Goal: Task Accomplishment & Management: Manage account settings

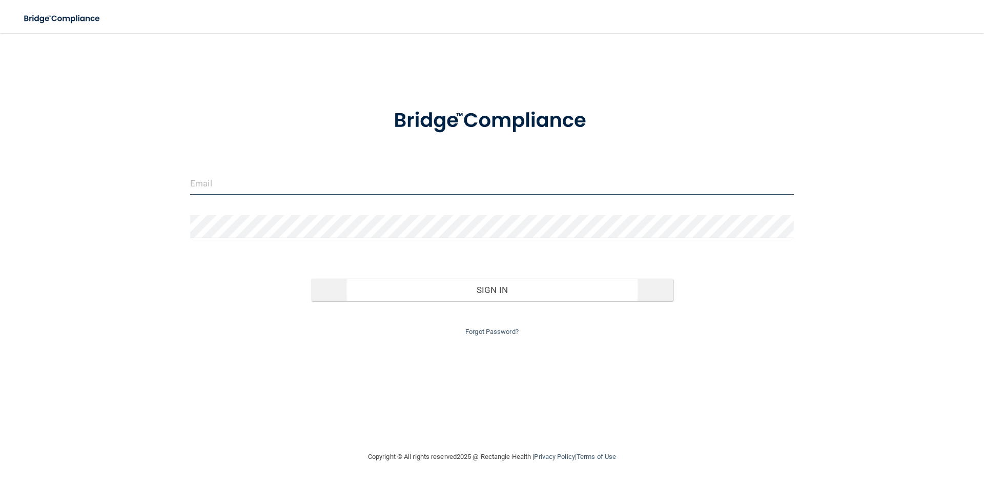
type input "[PERSON_NAME][EMAIL_ADDRESS][DOMAIN_NAME]"
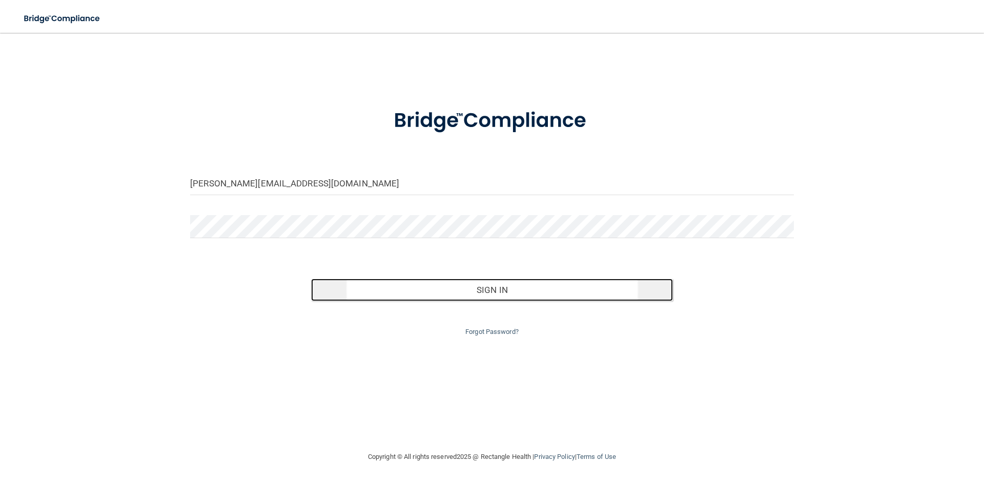
click at [466, 288] on button "Sign In" at bounding box center [492, 290] width 362 height 23
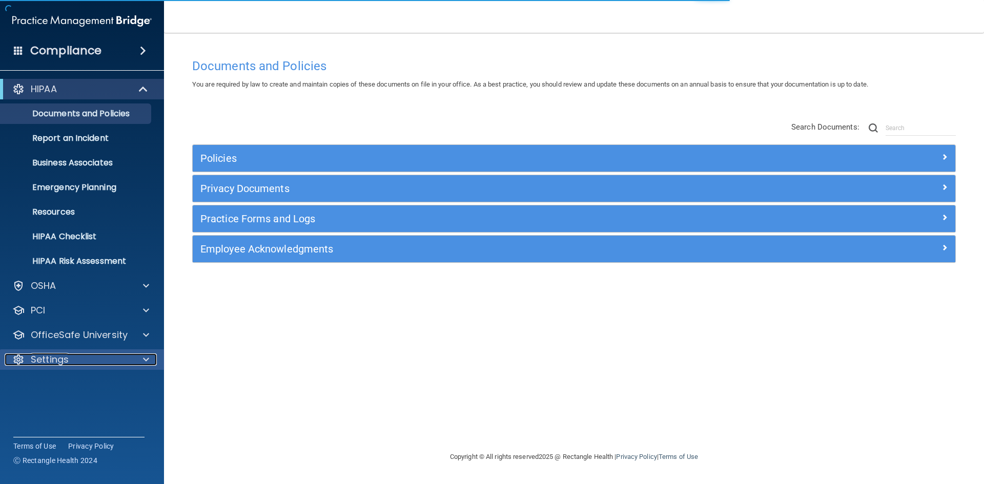
click at [76, 358] on div "Settings" at bounding box center [68, 360] width 127 height 12
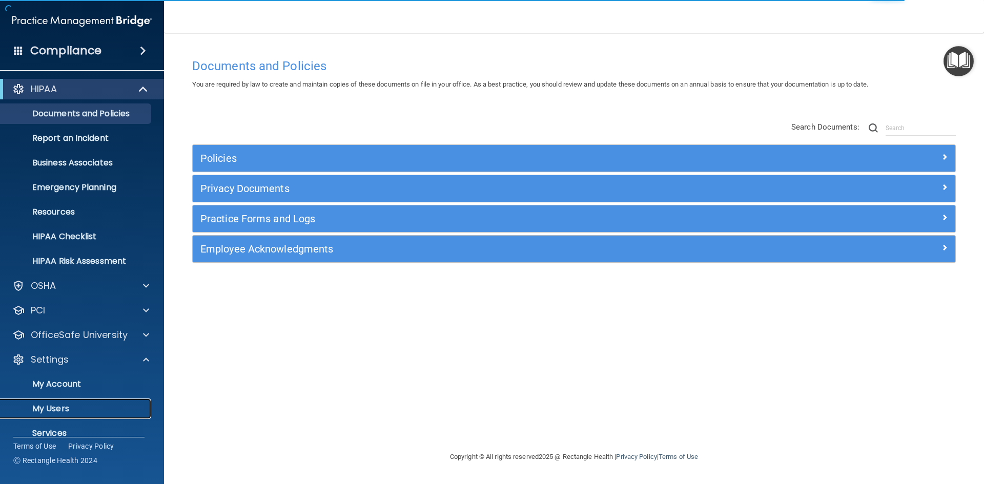
click at [52, 406] on p "My Users" at bounding box center [77, 409] width 140 height 10
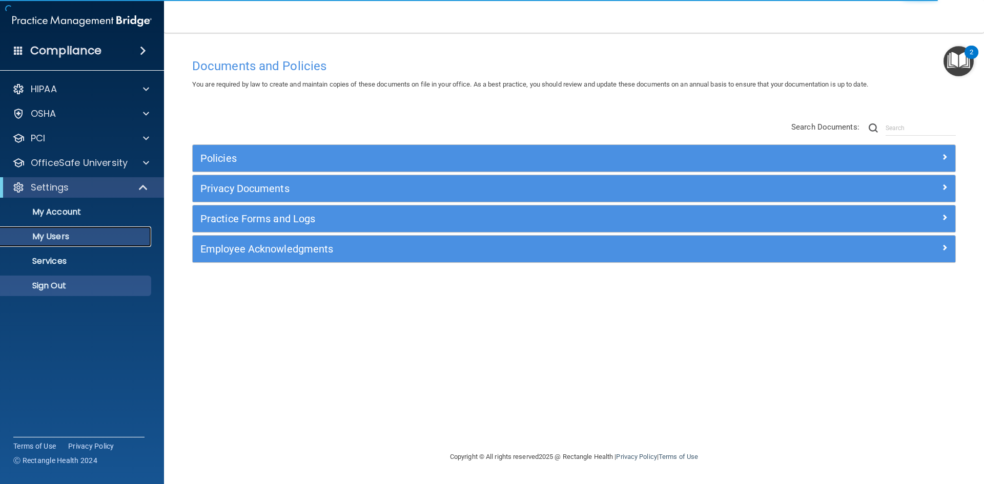
select select "20"
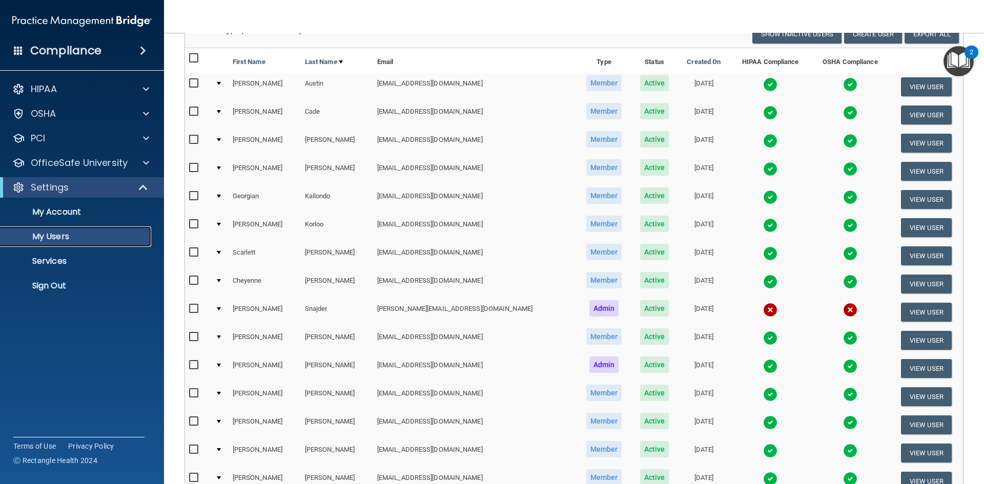
scroll to position [102, 0]
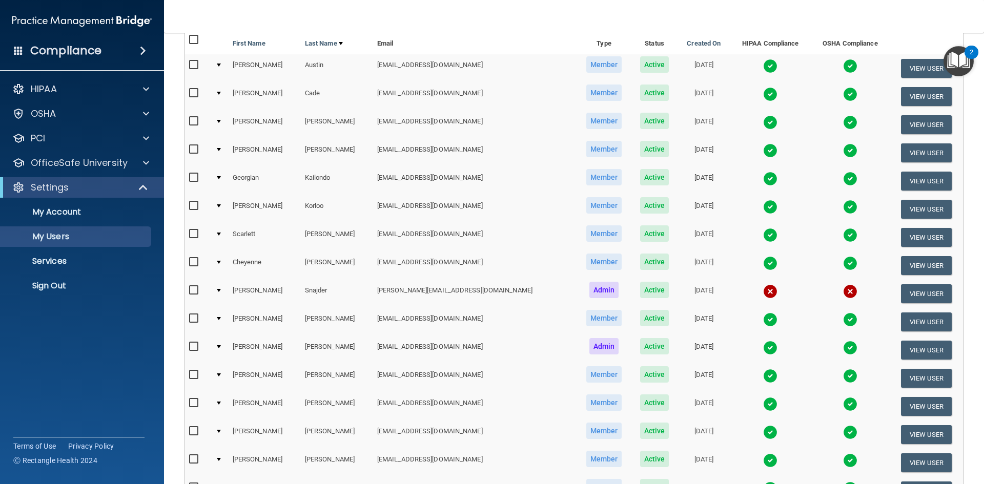
click at [195, 263] on input "checkbox" at bounding box center [195, 262] width 12 height 8
click at [221, 261] on div at bounding box center [219, 262] width 4 height 3
click at [220, 262] on div at bounding box center [219, 262] width 4 height 3
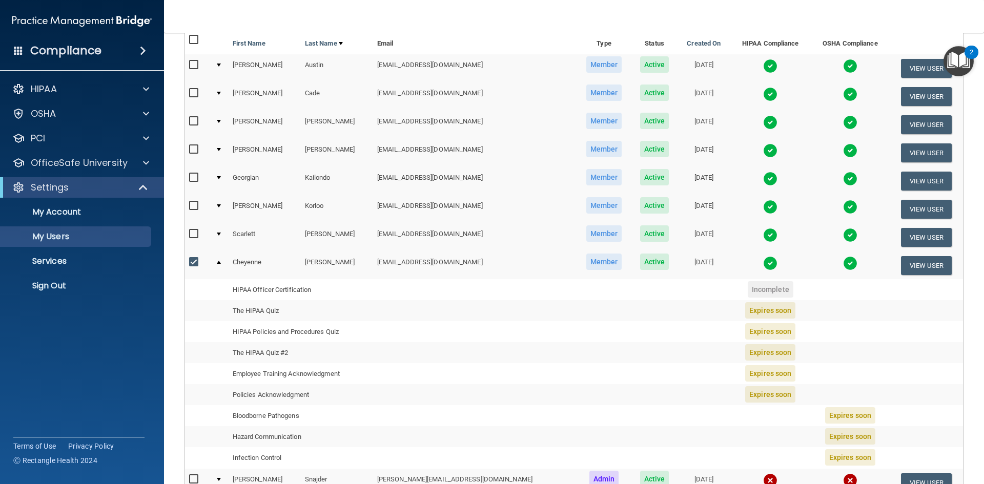
click at [192, 262] on input "checkbox" at bounding box center [195, 262] width 12 height 8
checkbox input "false"
click at [248, 262] on td "Cheyenne" at bounding box center [265, 266] width 72 height 28
click at [219, 263] on div at bounding box center [219, 262] width 4 height 3
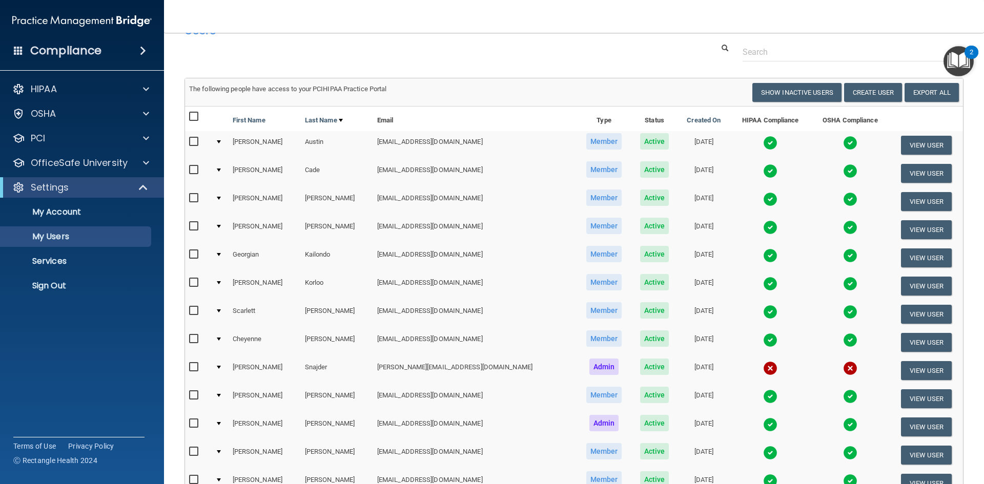
scroll to position [51, 0]
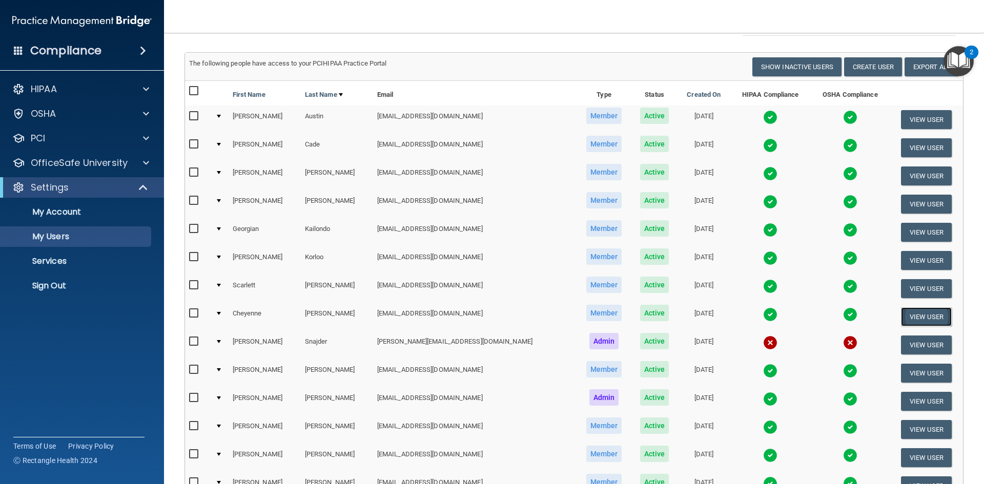
click at [906, 320] on button "View User" at bounding box center [926, 316] width 51 height 19
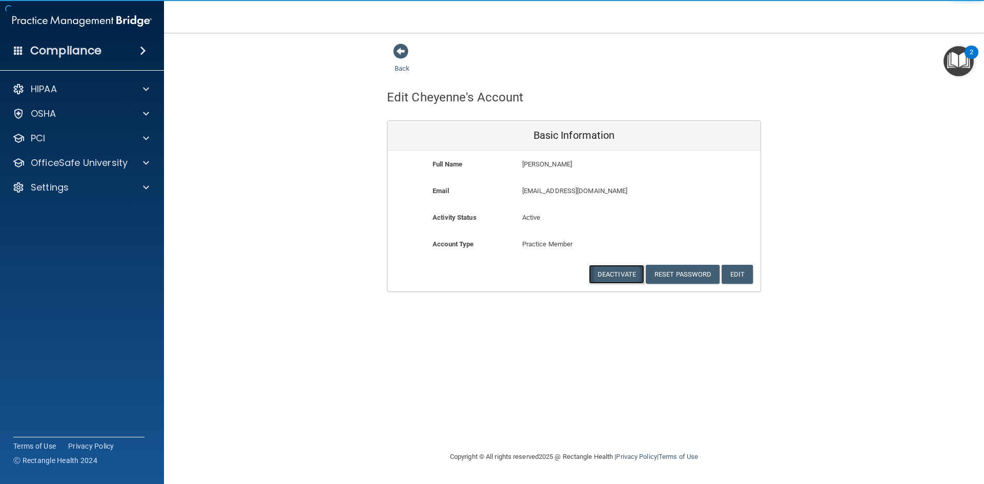
click at [610, 270] on button "Deactivate" at bounding box center [616, 274] width 55 height 19
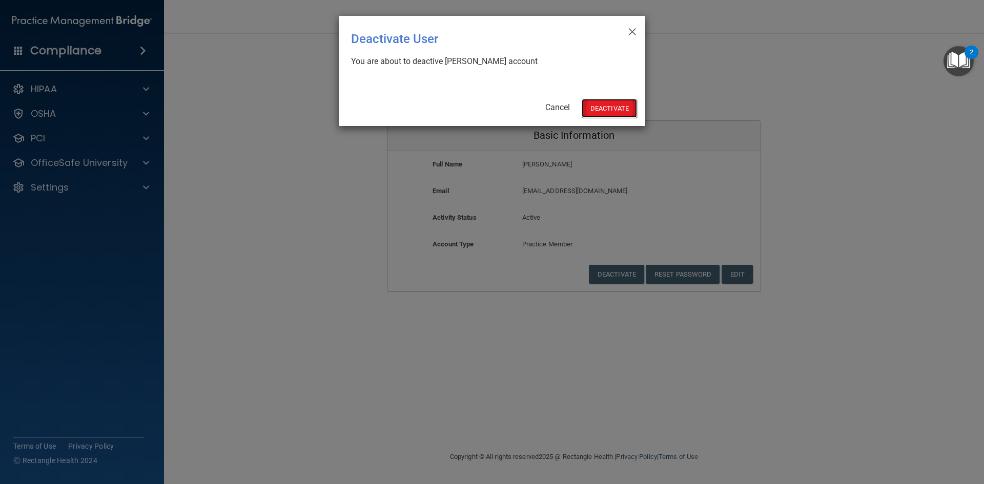
click at [597, 110] on button "Deactivate" at bounding box center [609, 108] width 55 height 19
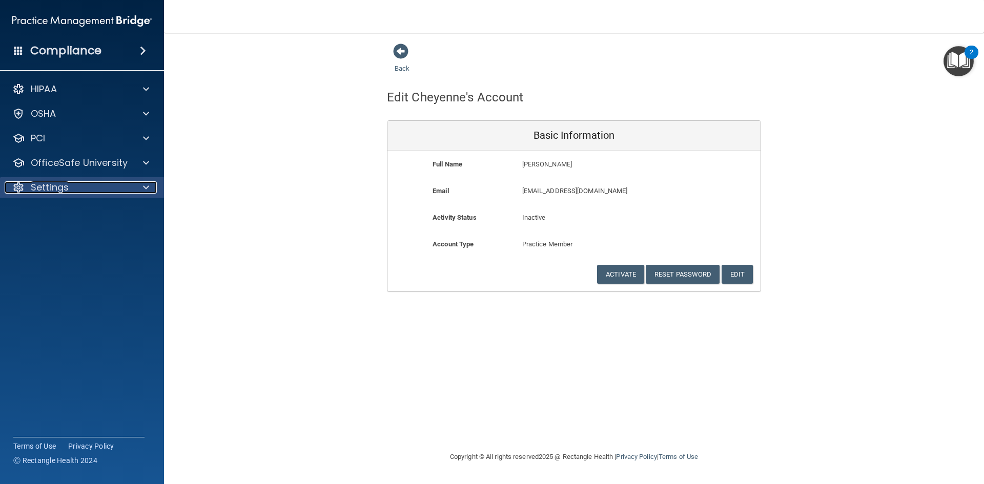
click at [57, 189] on p "Settings" at bounding box center [50, 187] width 38 height 12
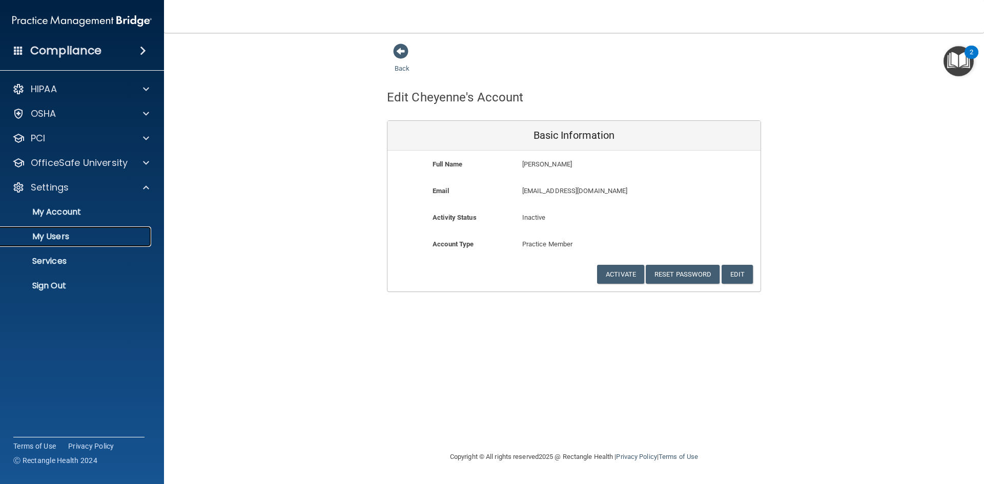
click at [69, 236] on p "My Users" at bounding box center [77, 237] width 140 height 10
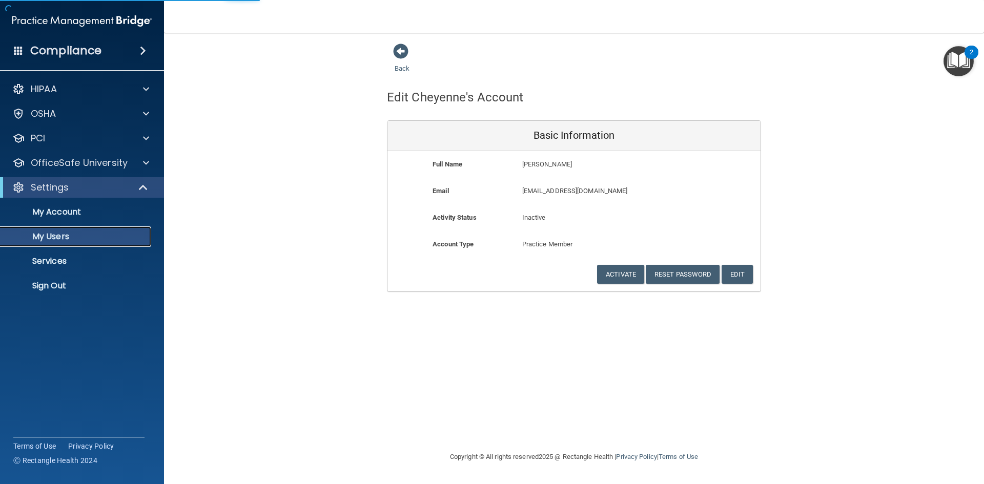
select select "20"
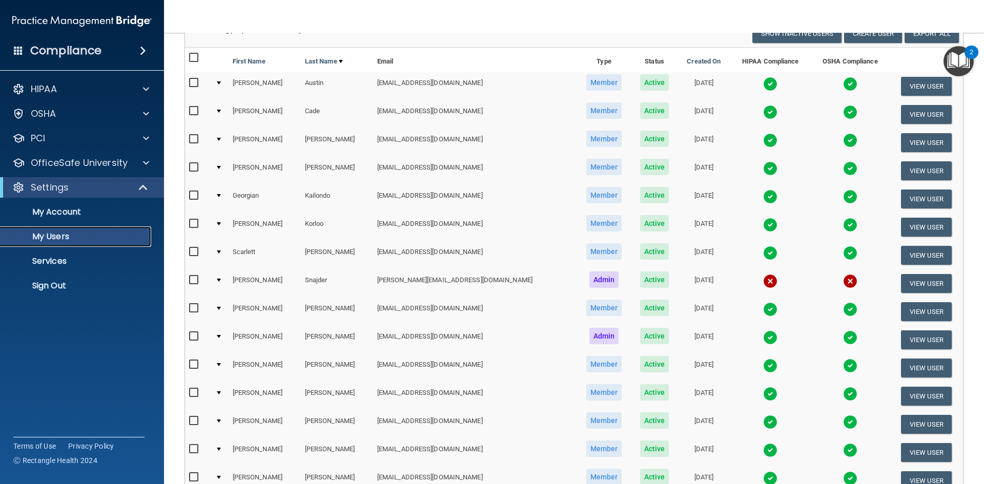
scroll to position [102, 0]
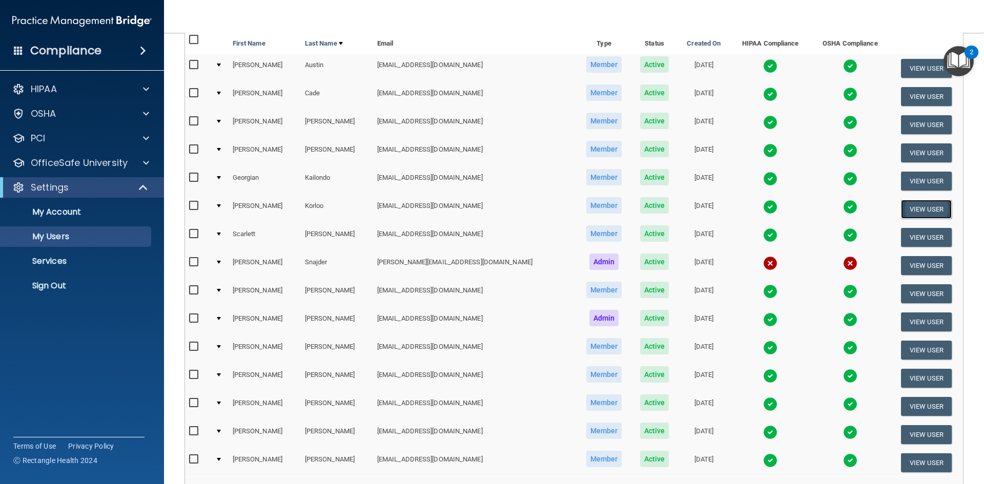
click at [902, 212] on button "View User" at bounding box center [926, 209] width 51 height 19
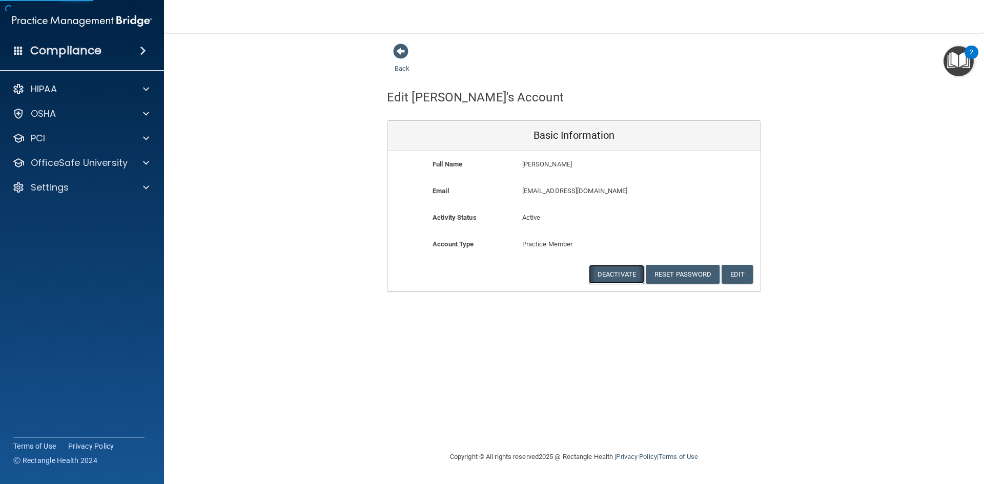
click at [608, 274] on button "Deactivate" at bounding box center [616, 274] width 55 height 19
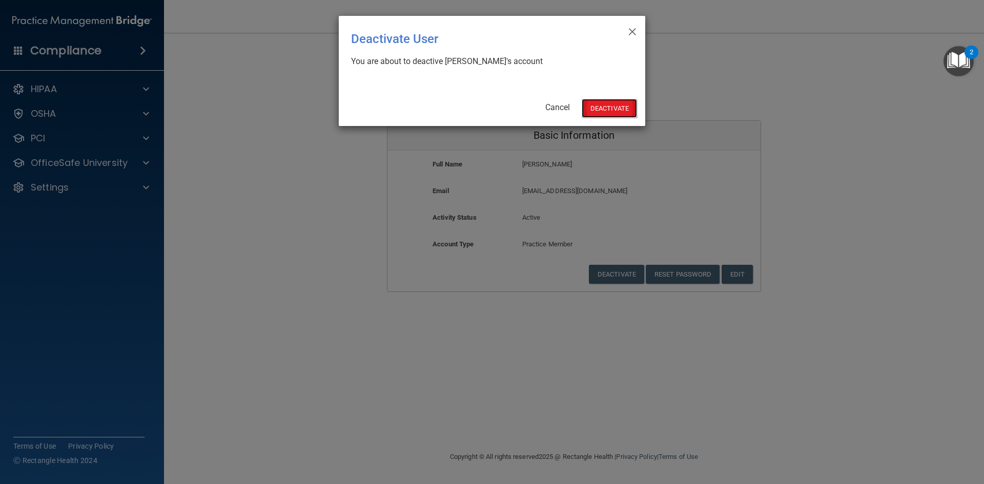
click at [606, 110] on button "Deactivate" at bounding box center [609, 108] width 55 height 19
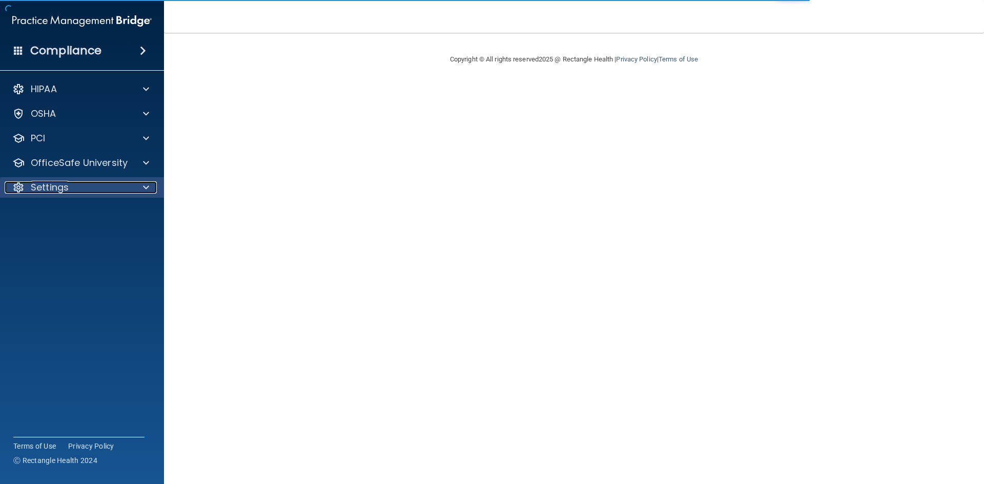
click at [75, 191] on div "Settings" at bounding box center [68, 187] width 127 height 12
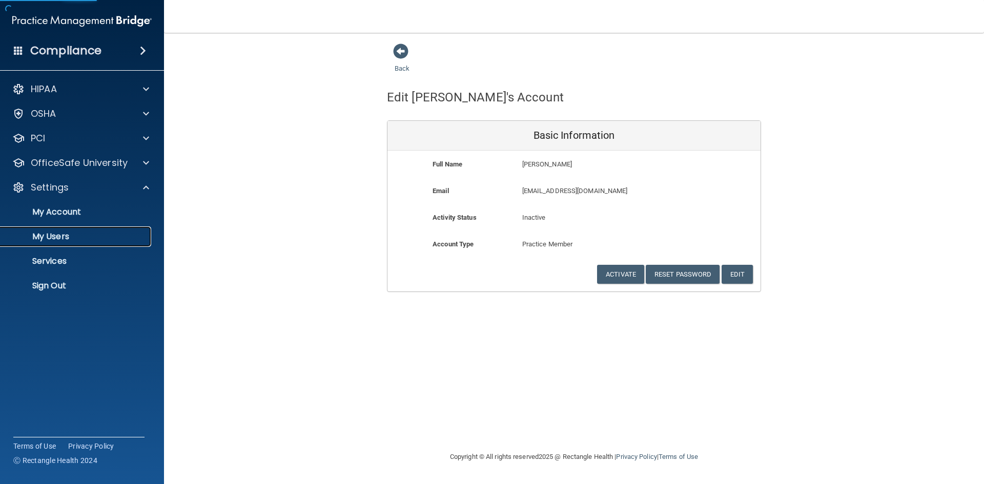
click at [58, 240] on p "My Users" at bounding box center [77, 237] width 140 height 10
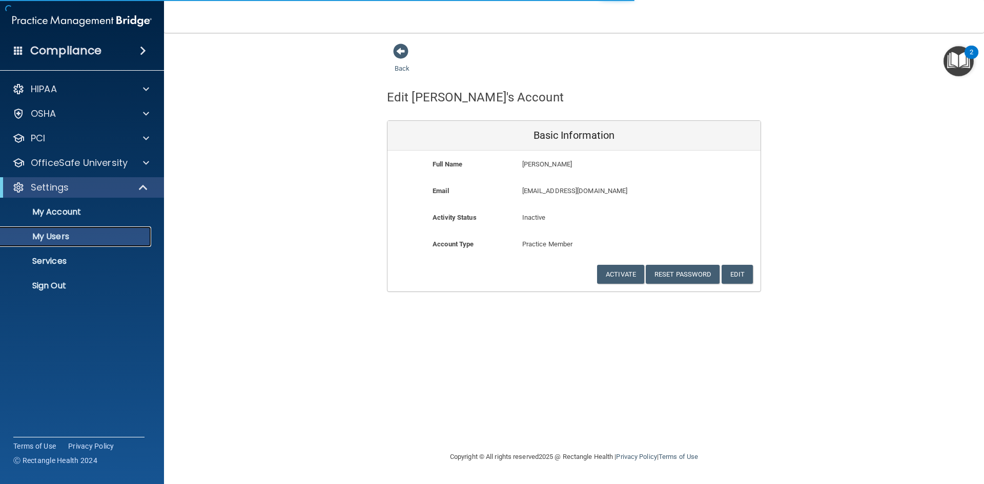
select select "20"
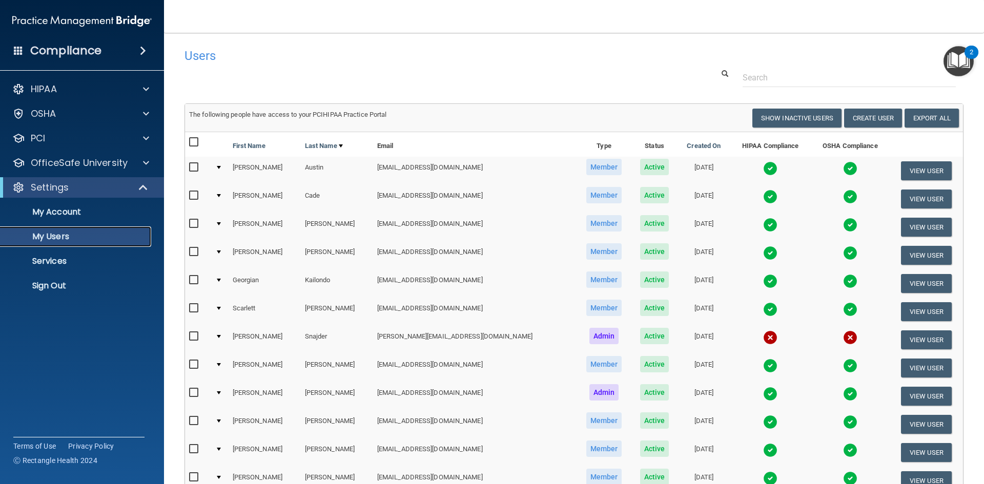
scroll to position [51, 0]
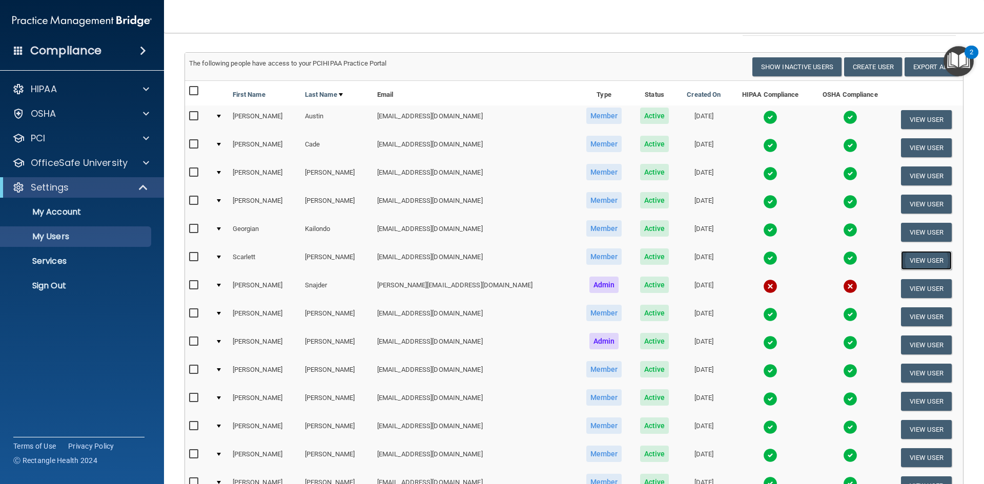
click at [902, 260] on button "View User" at bounding box center [926, 260] width 51 height 19
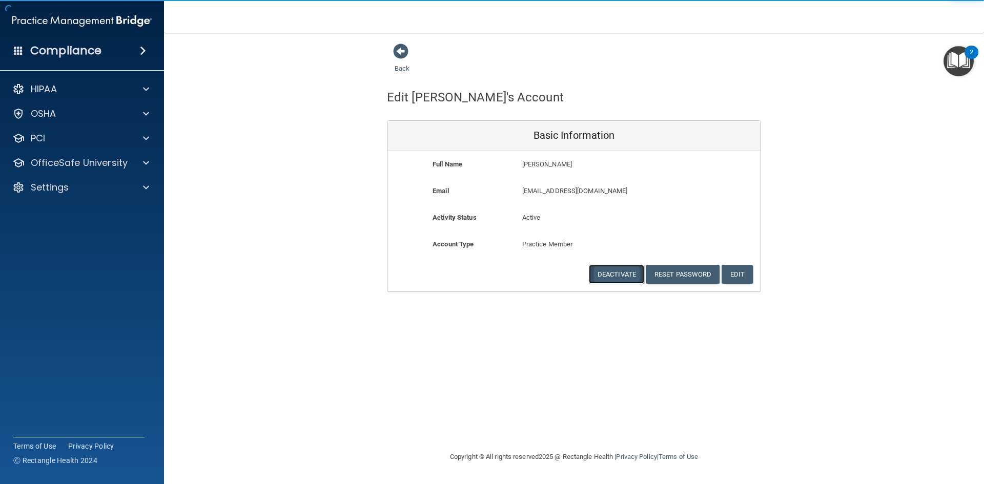
click at [608, 270] on button "Deactivate" at bounding box center [616, 274] width 55 height 19
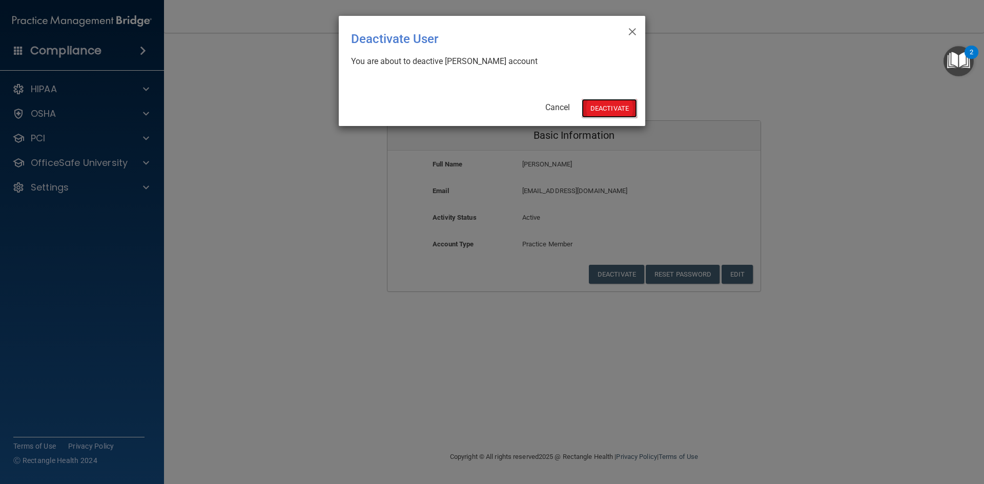
click at [606, 107] on button "Deactivate" at bounding box center [609, 108] width 55 height 19
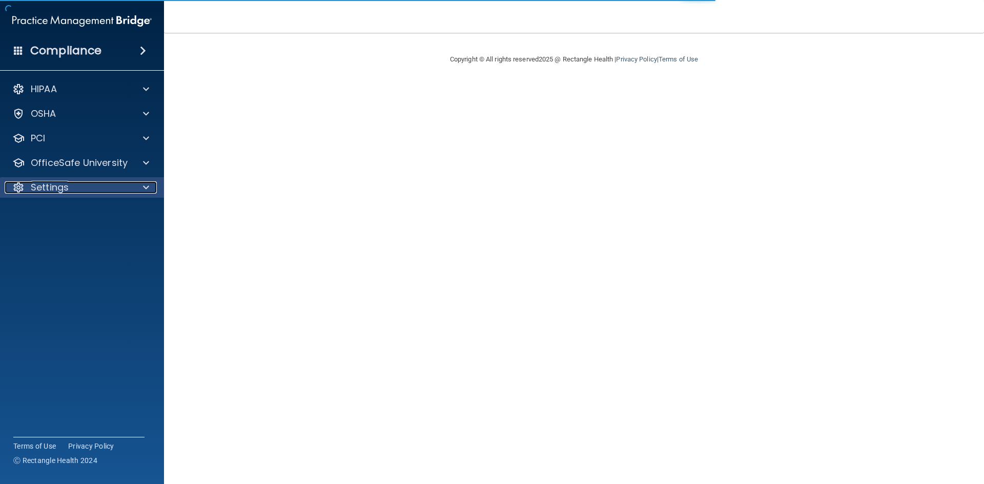
click at [74, 188] on div "Settings" at bounding box center [68, 187] width 127 height 12
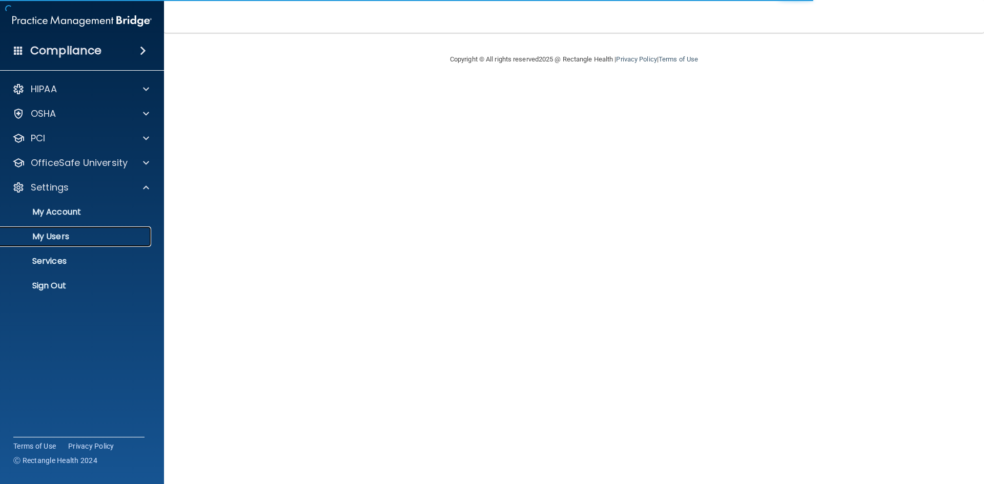
click at [44, 239] on p "My Users" at bounding box center [77, 237] width 140 height 10
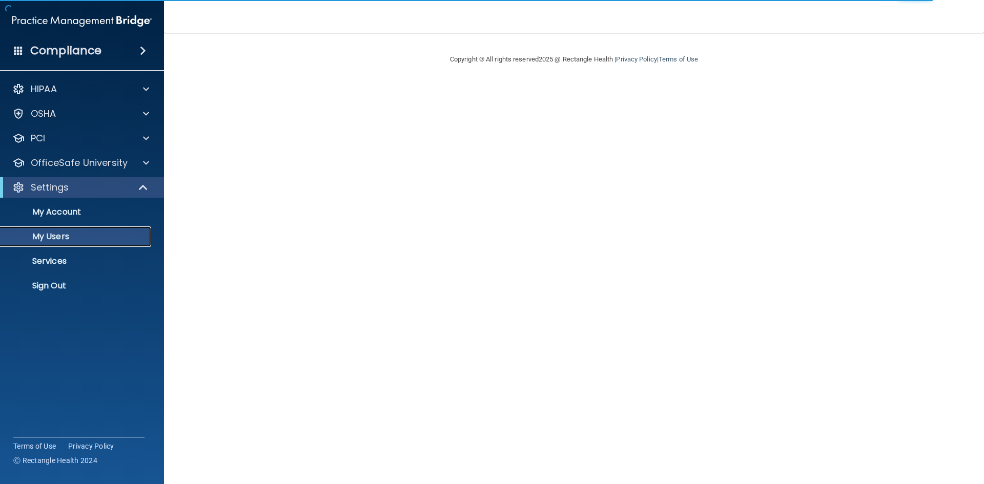
select select "20"
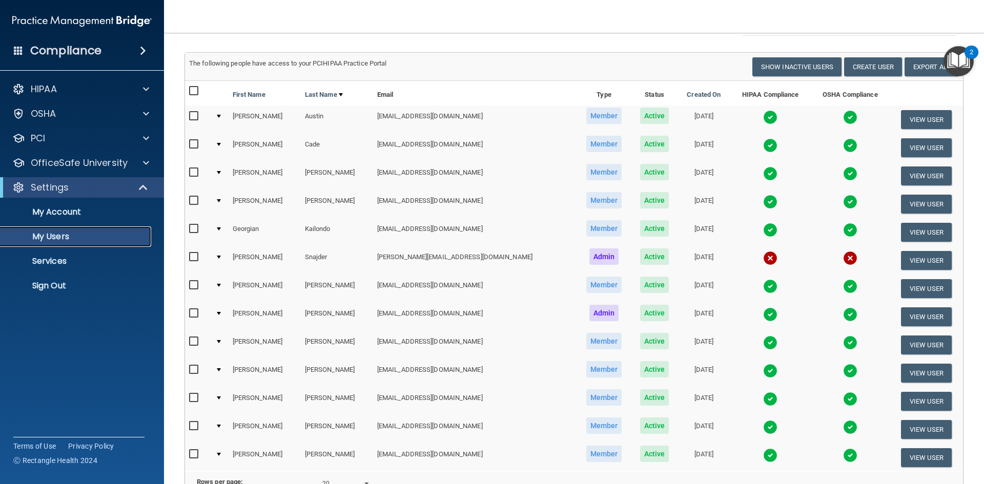
scroll to position [102, 0]
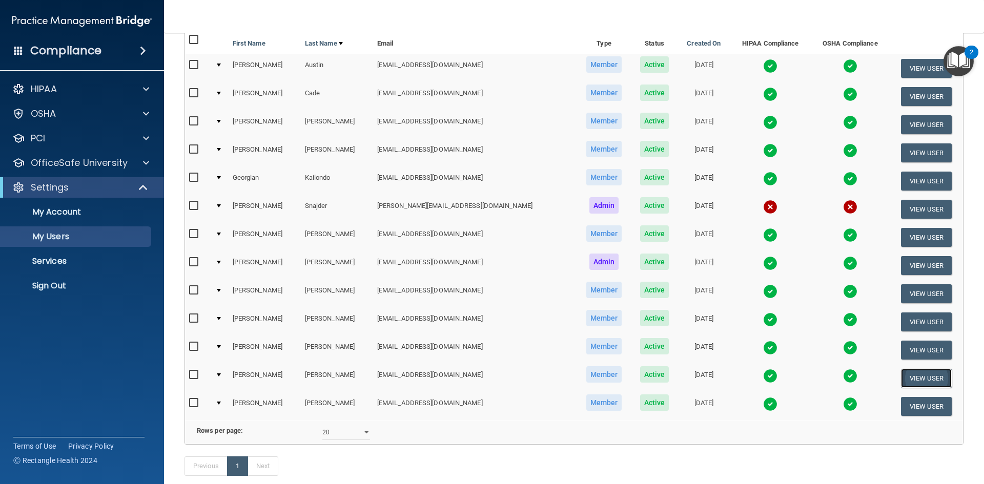
click at [901, 380] on button "View User" at bounding box center [926, 378] width 51 height 19
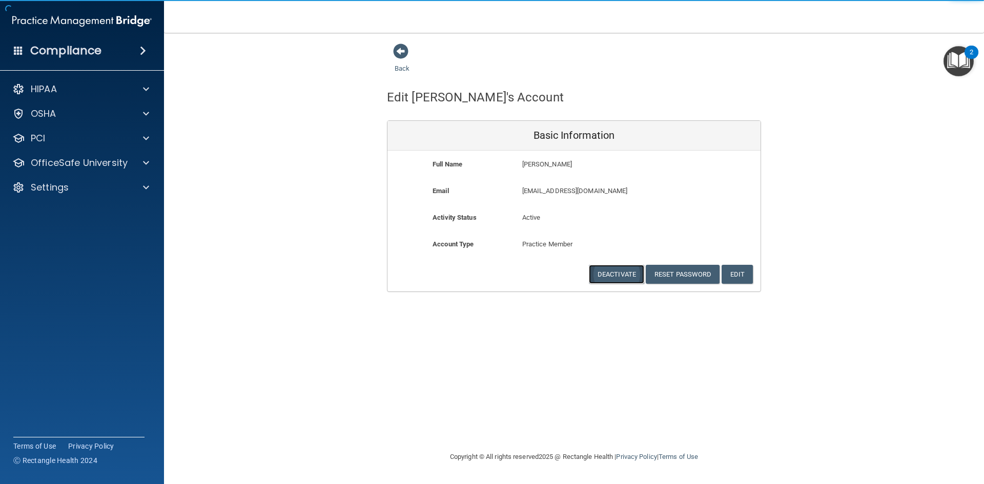
click at [612, 276] on button "Deactivate" at bounding box center [616, 274] width 55 height 19
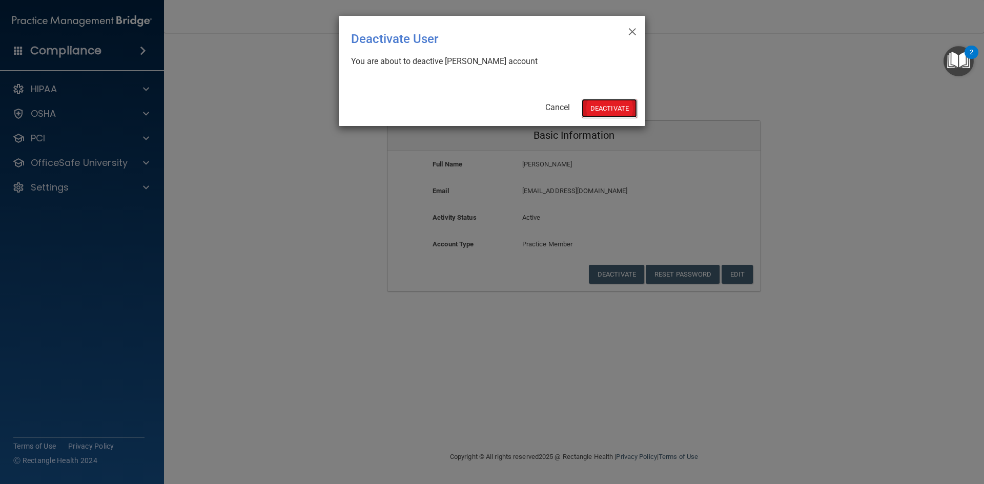
click at [603, 110] on button "Deactivate" at bounding box center [609, 108] width 55 height 19
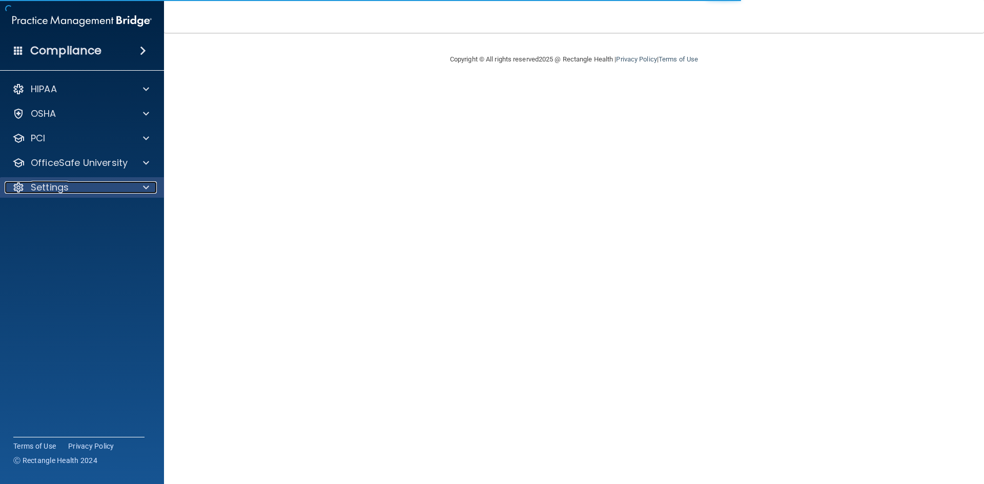
click at [118, 190] on div "Settings" at bounding box center [68, 187] width 127 height 12
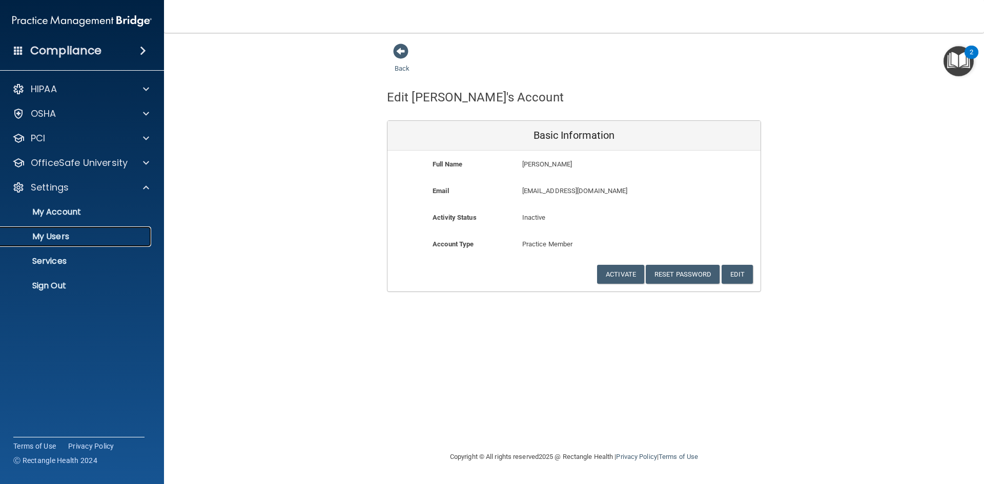
click at [50, 240] on p "My Users" at bounding box center [77, 237] width 140 height 10
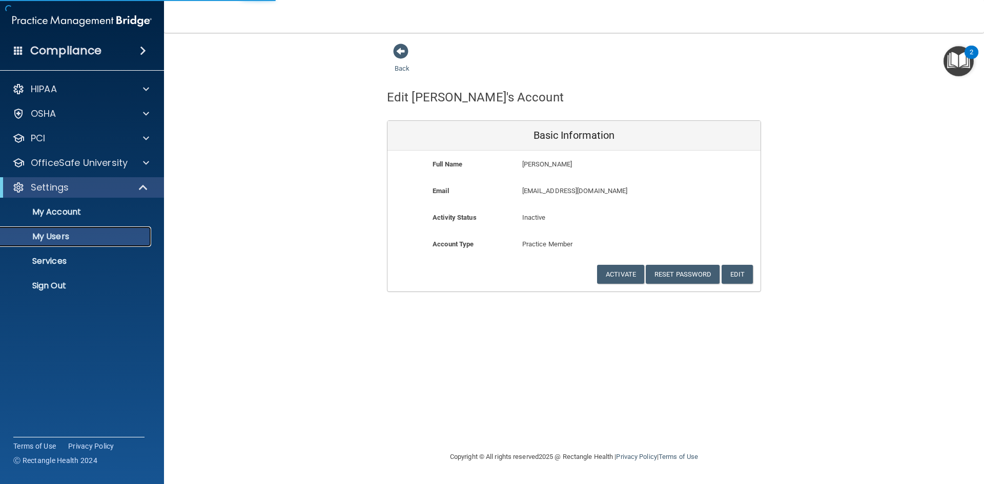
select select "20"
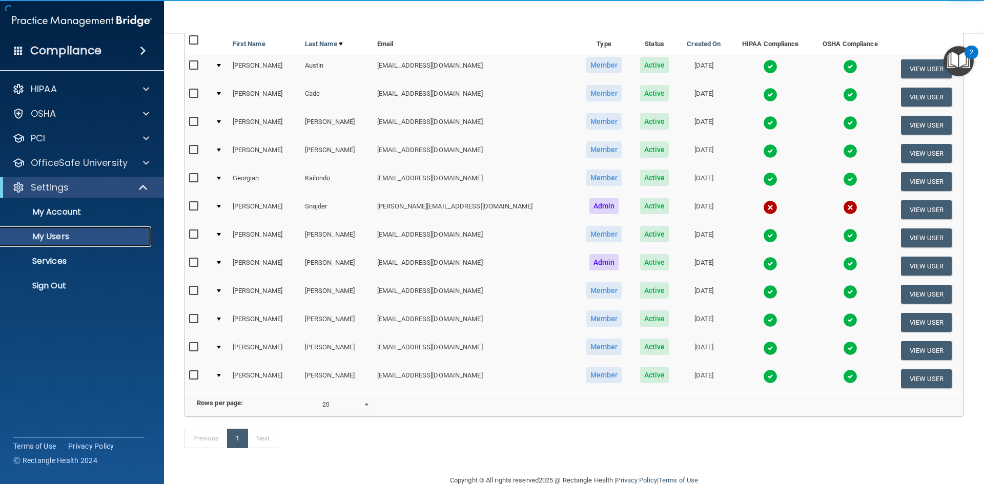
scroll to position [102, 0]
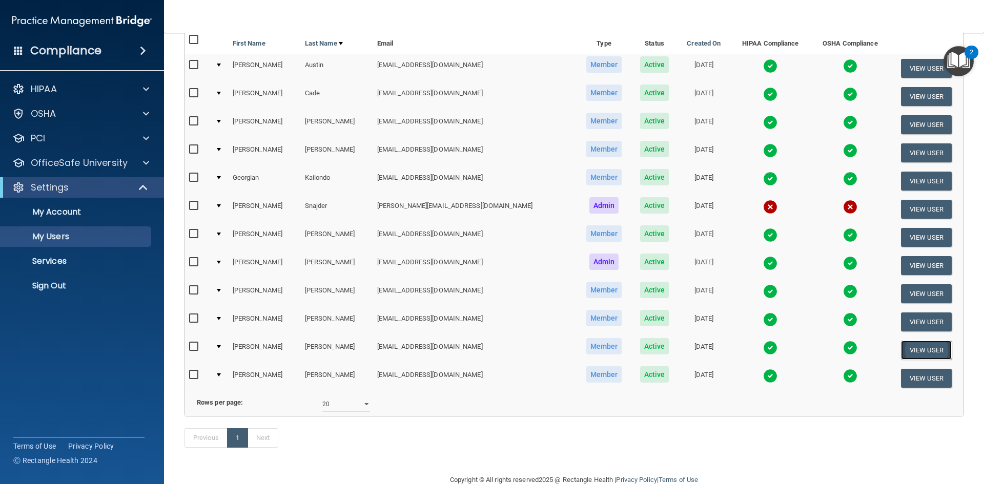
click at [902, 349] on button "View User" at bounding box center [926, 350] width 51 height 19
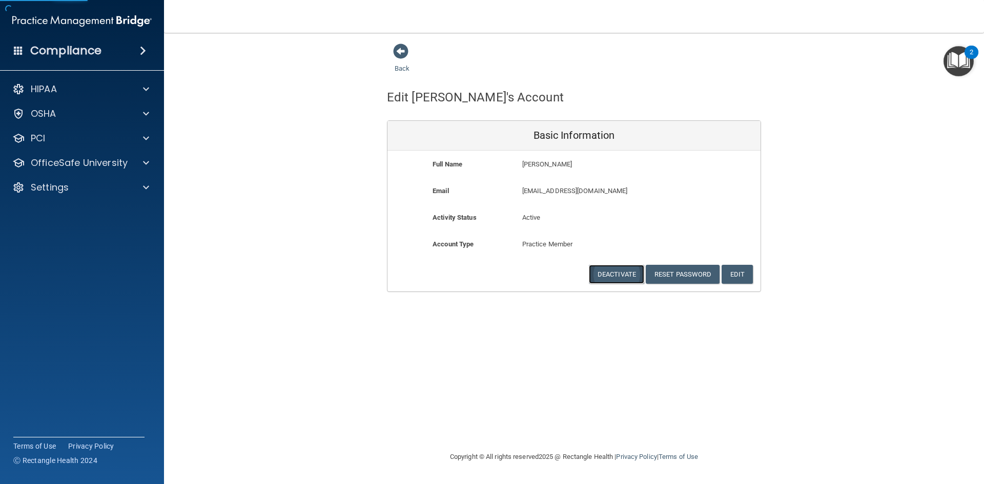
click at [624, 280] on button "Deactivate" at bounding box center [616, 274] width 55 height 19
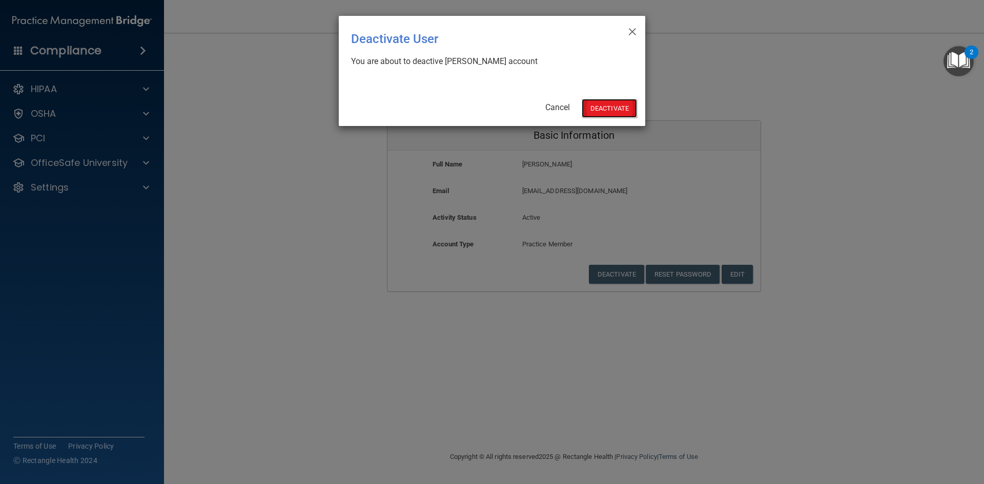
click at [599, 113] on button "Deactivate" at bounding box center [609, 108] width 55 height 19
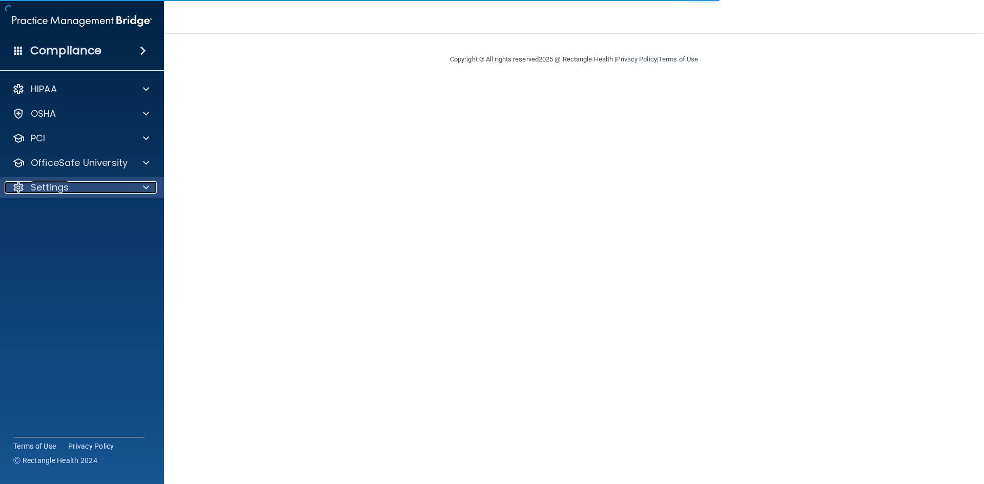
click at [86, 191] on div "Settings" at bounding box center [68, 187] width 127 height 12
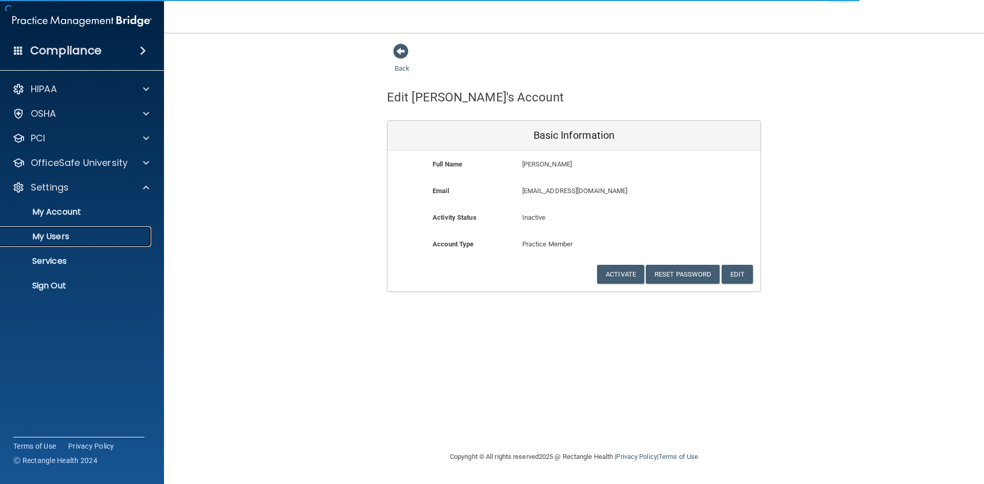
click at [61, 235] on p "My Users" at bounding box center [77, 237] width 140 height 10
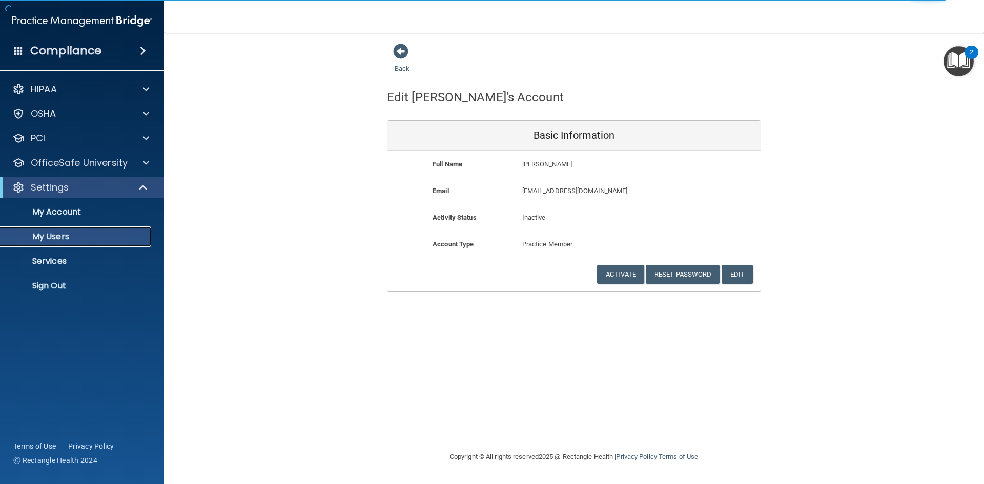
select select "20"
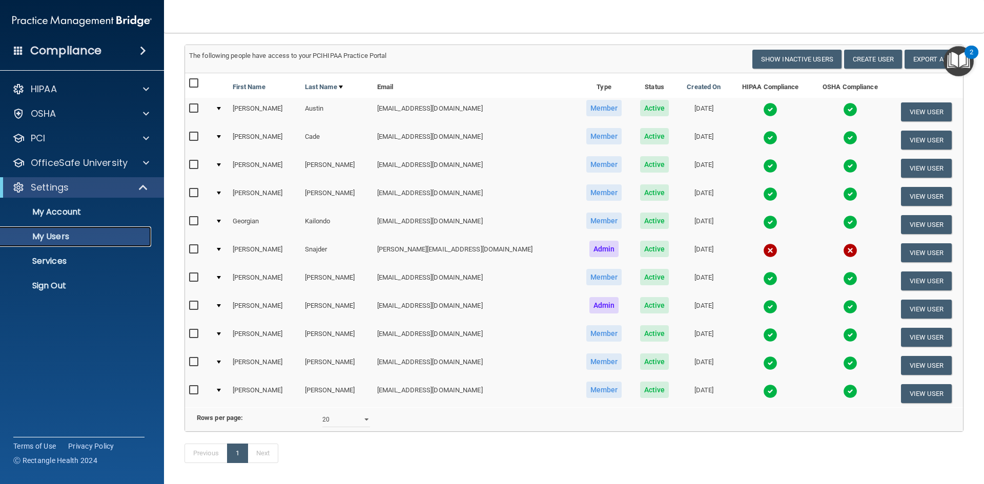
scroll to position [8, 0]
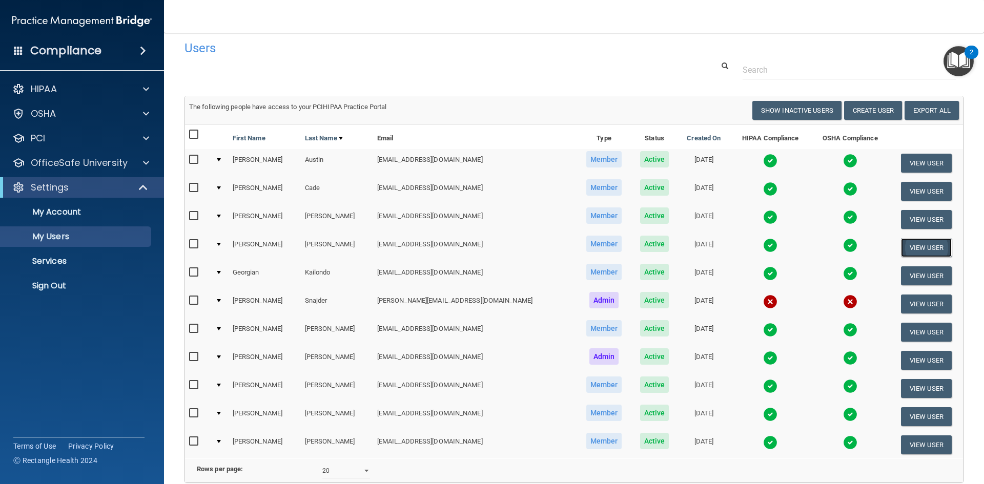
click at [901, 250] on button "View User" at bounding box center [926, 247] width 51 height 19
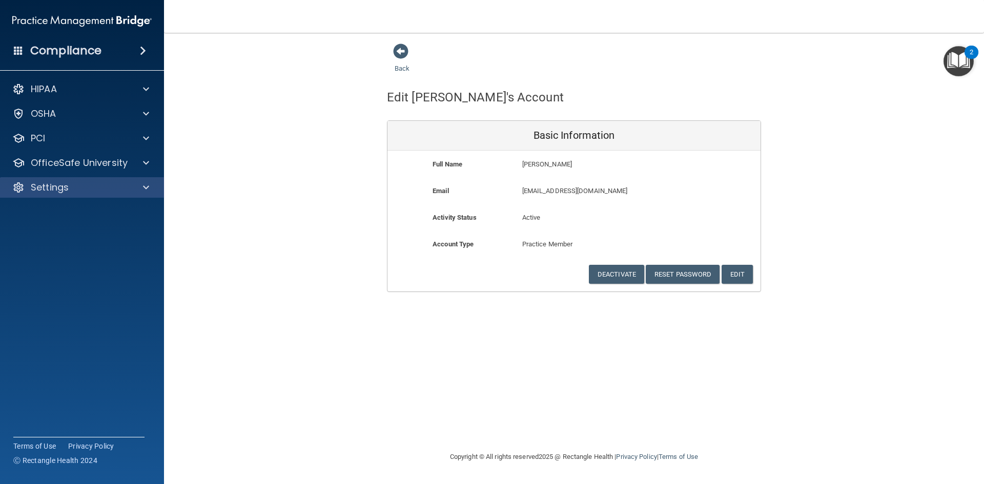
click at [65, 194] on div "Settings" at bounding box center [82, 187] width 164 height 20
click at [145, 185] on span at bounding box center [146, 187] width 6 height 12
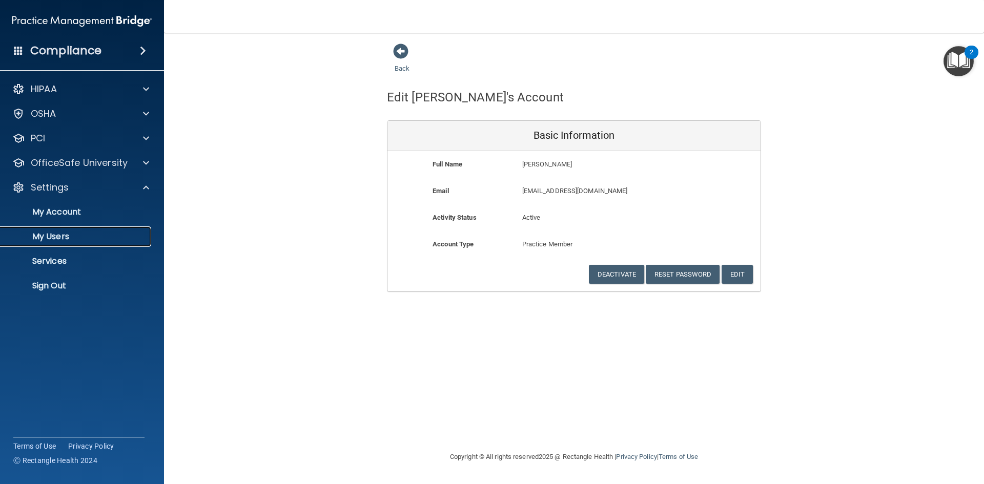
click at [46, 235] on p "My Users" at bounding box center [77, 237] width 140 height 10
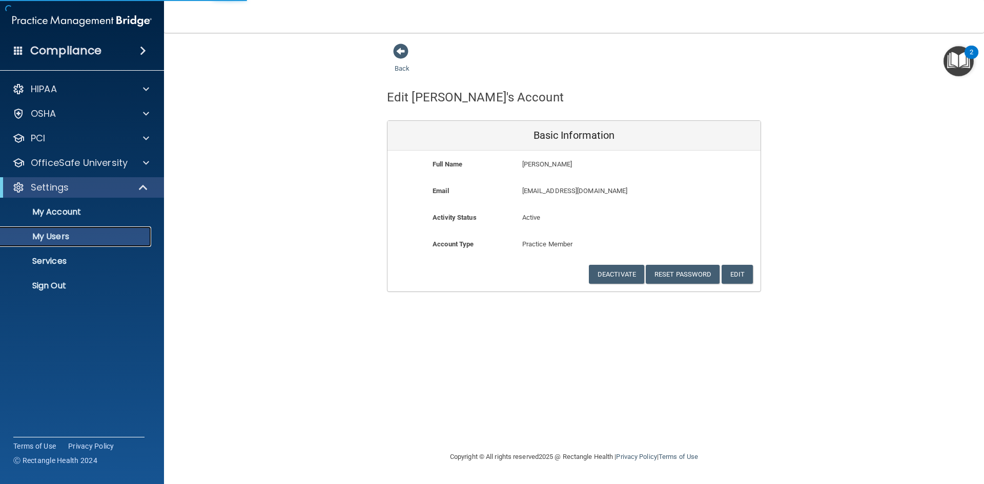
select select "20"
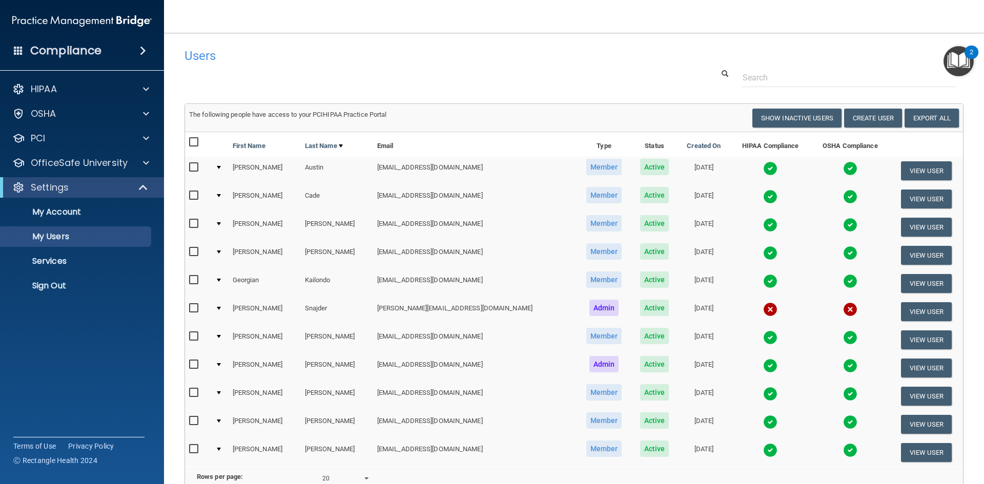
click at [221, 251] on div at bounding box center [219, 252] width 4 height 3
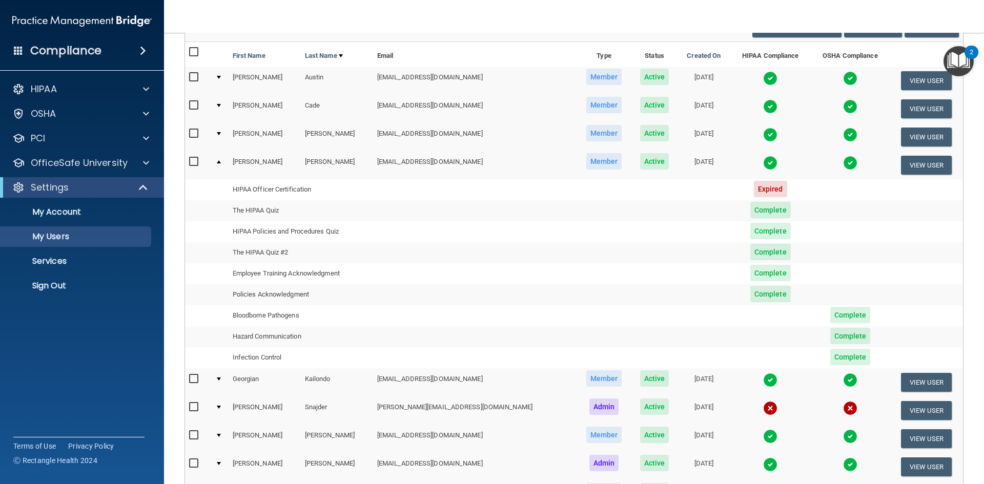
scroll to position [102, 0]
